Goal: Information Seeking & Learning: Learn about a topic

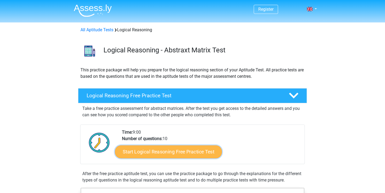
click at [180, 151] on link "Start Logical Reasoning Free Practice Test" at bounding box center [168, 151] width 107 height 13
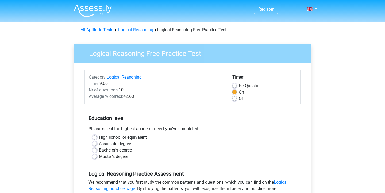
click at [99, 156] on label "Master's degree" at bounding box center [113, 156] width 29 height 6
click at [96, 156] on input "Master's degree" at bounding box center [95, 155] width 4 height 5
radio input "true"
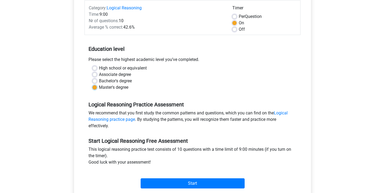
scroll to position [75, 0]
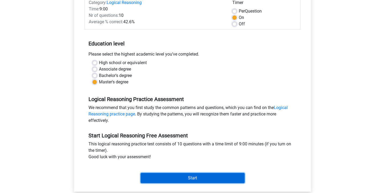
click at [177, 177] on input "Start" at bounding box center [193, 178] width 104 height 10
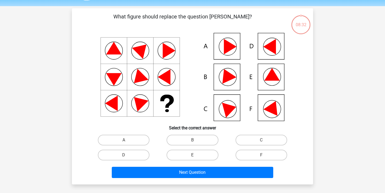
scroll to position [17, 0]
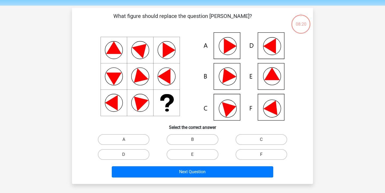
click at [249, 152] on label "F" at bounding box center [262, 154] width 52 height 11
click at [261, 155] on input "F" at bounding box center [262, 156] width 3 height 3
radio input "true"
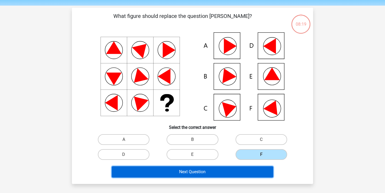
click at [201, 169] on button "Next Question" at bounding box center [193, 171] width 162 height 11
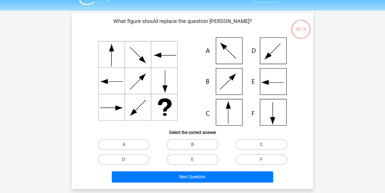
scroll to position [16, 0]
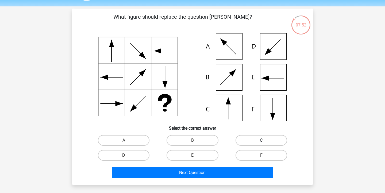
click at [268, 140] on label "C" at bounding box center [262, 140] width 52 height 11
click at [265, 140] on input "C" at bounding box center [262, 141] width 3 height 3
radio input "true"
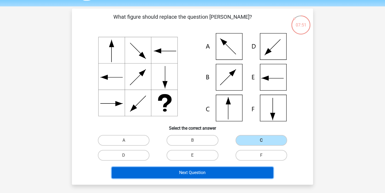
click at [204, 169] on button "Next Question" at bounding box center [193, 172] width 162 height 11
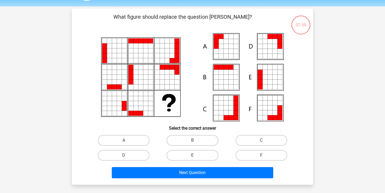
scroll to position [25, 0]
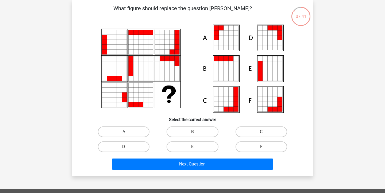
click at [143, 128] on label "A" at bounding box center [124, 131] width 52 height 11
click at [127, 132] on input "A" at bounding box center [125, 133] width 3 height 3
radio input "true"
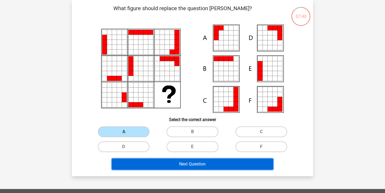
click at [194, 168] on button "Next Question" at bounding box center [193, 164] width 162 height 11
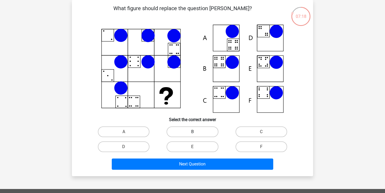
click at [198, 132] on label "B" at bounding box center [193, 131] width 52 height 11
click at [196, 132] on input "B" at bounding box center [194, 133] width 3 height 3
radio input "true"
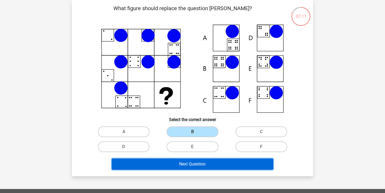
click at [198, 166] on button "Next Question" at bounding box center [193, 164] width 162 height 11
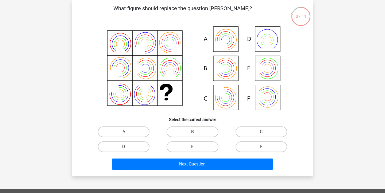
click at [187, 130] on label "B" at bounding box center [193, 131] width 52 height 11
click at [193, 132] on input "B" at bounding box center [194, 133] width 3 height 3
radio input "true"
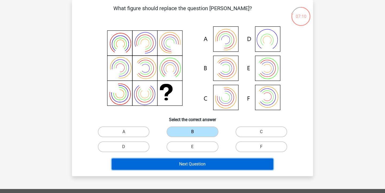
click at [190, 165] on button "Next Question" at bounding box center [193, 164] width 162 height 11
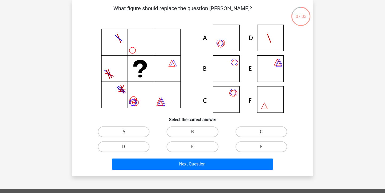
click at [255, 139] on div "C" at bounding box center [261, 131] width 69 height 15
click at [257, 136] on label "C" at bounding box center [262, 131] width 52 height 11
click at [261, 135] on input "C" at bounding box center [262, 133] width 3 height 3
radio input "true"
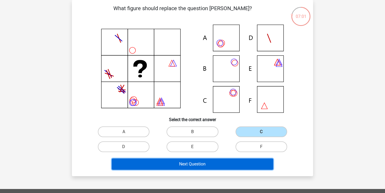
click at [198, 163] on button "Next Question" at bounding box center [193, 164] width 162 height 11
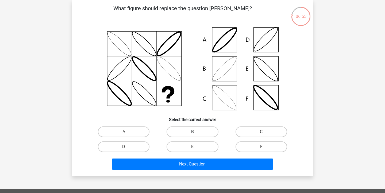
click at [188, 133] on label "B" at bounding box center [193, 131] width 52 height 11
click at [193, 133] on input "B" at bounding box center [194, 133] width 3 height 3
radio input "true"
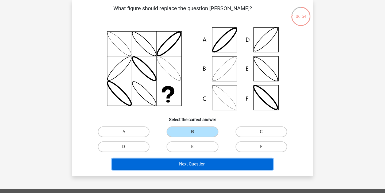
click at [191, 162] on button "Next Question" at bounding box center [193, 164] width 162 height 11
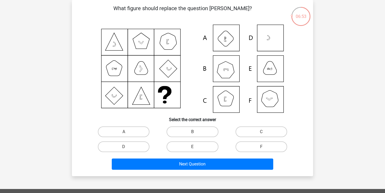
scroll to position [0, 0]
